Goal: Connect with others: Connect with others

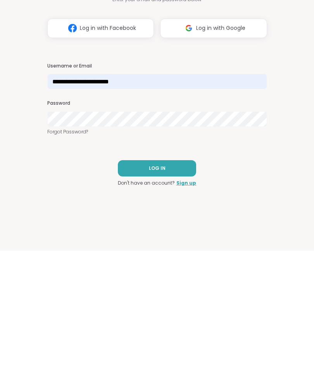
click at [154, 263] on span "LOG IN" at bounding box center [157, 287] width 17 height 7
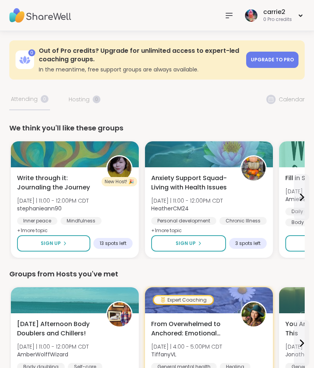
click at [232, 13] on icon at bounding box center [229, 15] width 6 height 5
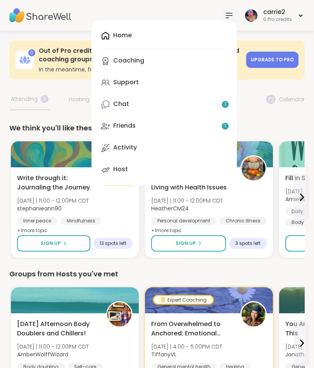
click at [179, 131] on link "Friends 1" at bounding box center [164, 126] width 133 height 19
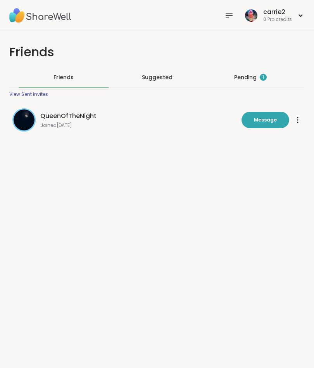
click at [243, 16] on div "carrie2 0 Pro credits" at bounding box center [274, 15] width 62 height 18
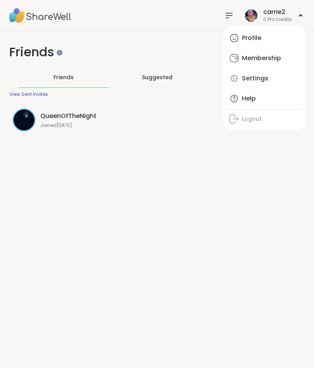
click at [267, 35] on link "Profile" at bounding box center [265, 38] width 76 height 19
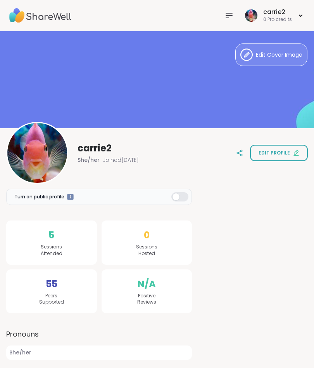
click at [253, 13] on img at bounding box center [251, 15] width 12 height 12
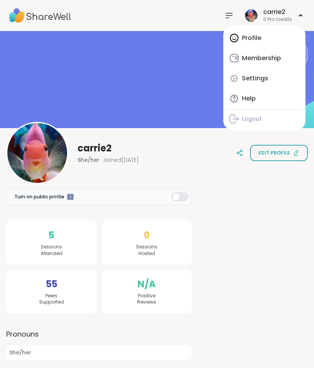
click at [264, 36] on div "Profile Membership Settings Help Logout" at bounding box center [265, 78] width 82 height 104
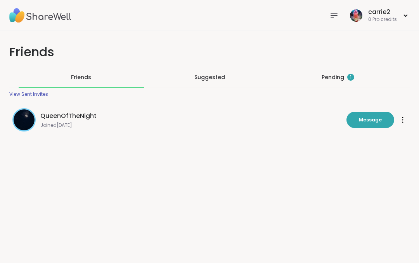
click at [314, 83] on div "Pending 1" at bounding box center [337, 77] width 125 height 20
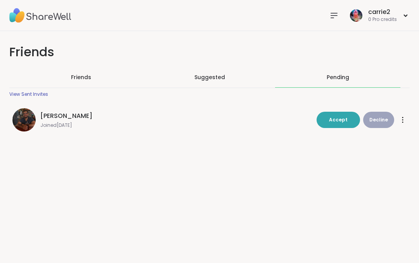
click at [314, 120] on button "Accept" at bounding box center [338, 120] width 43 height 16
